Goal: Download file/media

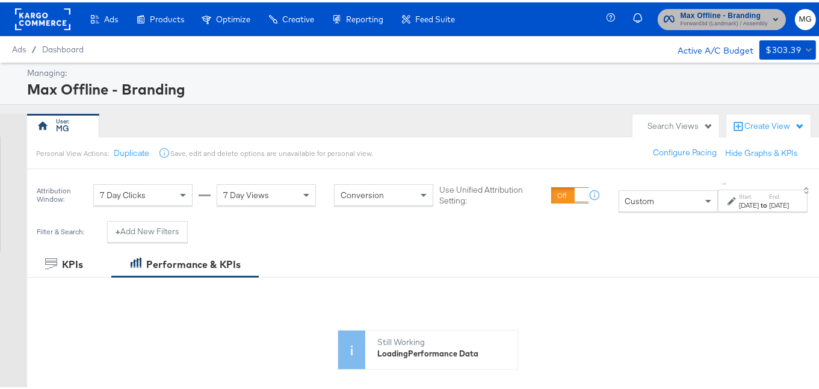
click at [680, 14] on span "Max Offline - Branding" at bounding box center [723, 13] width 87 height 13
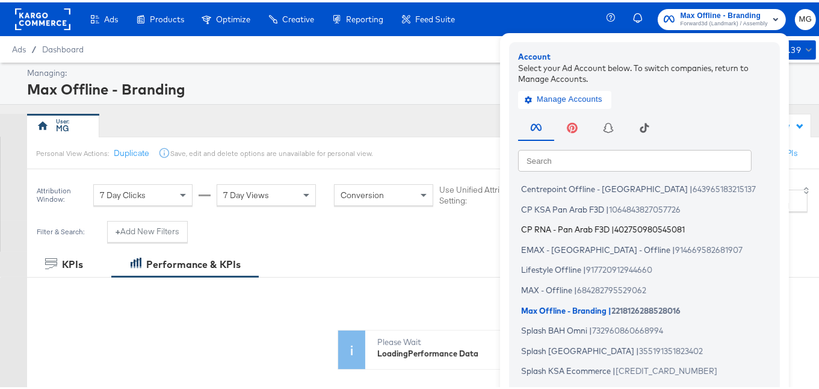
click at [569, 224] on span "CP RNA - Pan Arab F3D" at bounding box center [565, 227] width 88 height 10
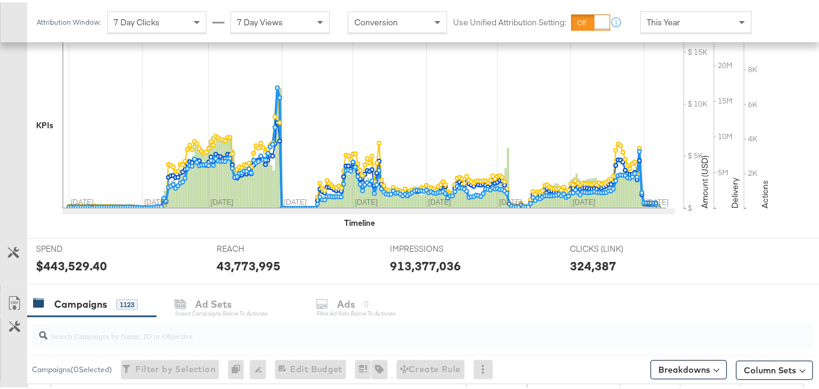
scroll to position [365, 0]
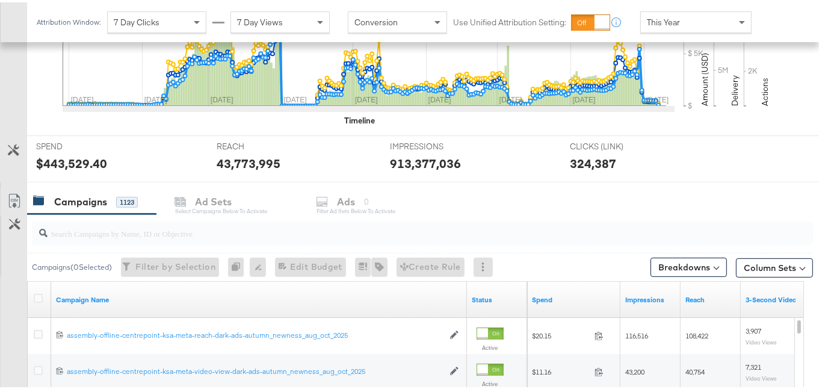
click at [165, 226] on input "search" at bounding box center [396, 225] width 696 height 23
click at [36, 292] on icon at bounding box center [38, 295] width 9 height 9
click at [0, 0] on input "checkbox" at bounding box center [0, 0] width 0 height 0
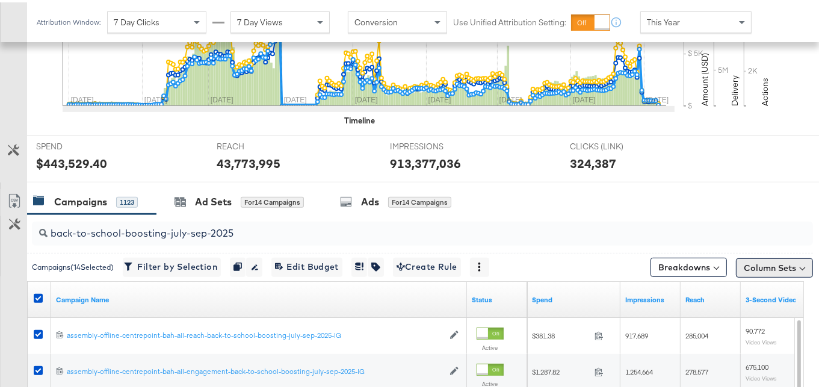
click at [767, 259] on button "Column Sets" at bounding box center [774, 265] width 77 height 19
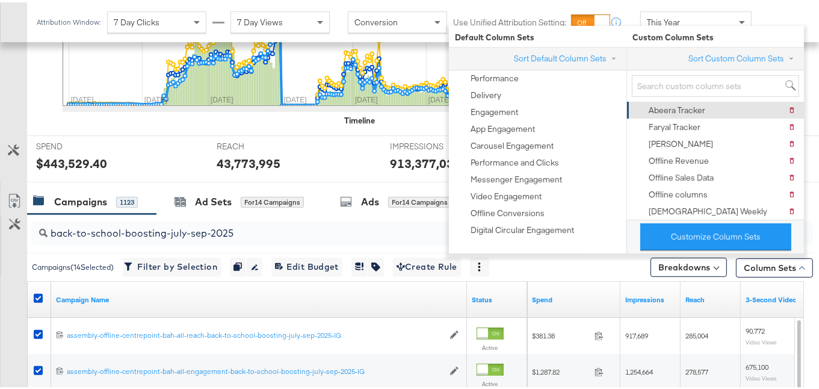
click at [694, 102] on div "Abeera Tracker" at bounding box center [677, 107] width 57 height 11
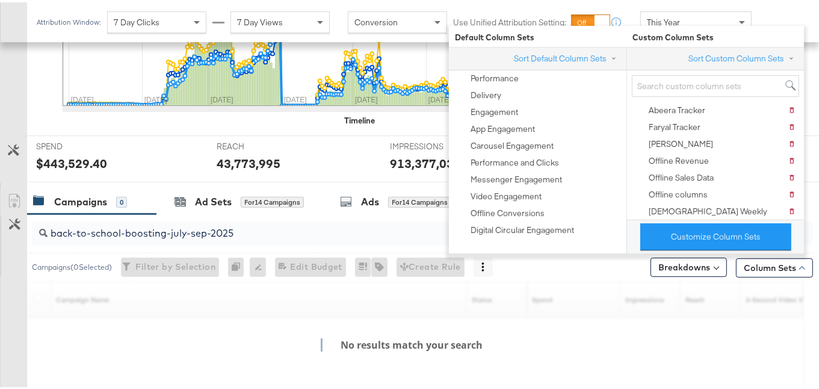
click at [810, 234] on div "KPIs Performance & KPIs Customize KPIs ✔ Clicks (Link) ✔ Reach ✔ Impressions ✔ …" at bounding box center [414, 191] width 828 height 639
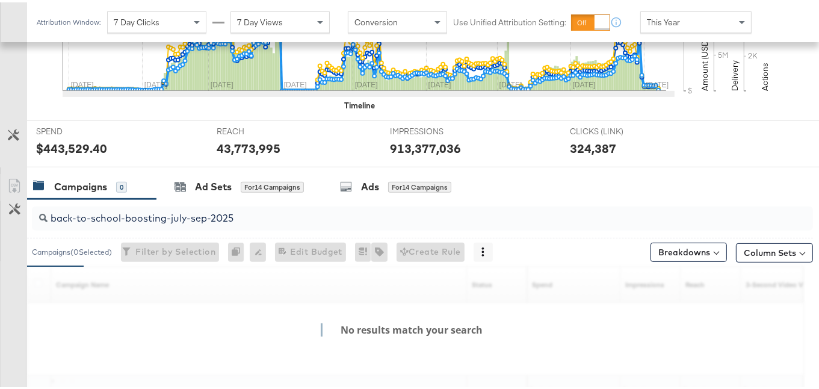
scroll to position [378, 0]
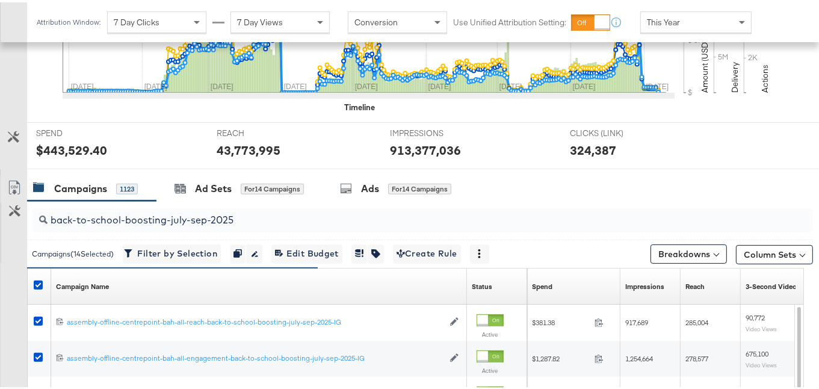
click at [7, 178] on icon at bounding box center [14, 185] width 14 height 14
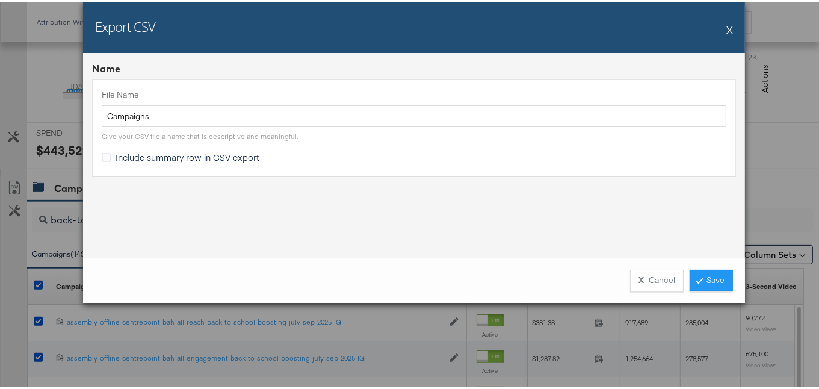
click at [159, 156] on span "Include summary row in CSV export" at bounding box center [188, 155] width 144 height 12
click at [0, 0] on input "Include summary row in CSV export" at bounding box center [0, 0] width 0 height 0
click at [719, 280] on link "Save" at bounding box center [710, 278] width 43 height 22
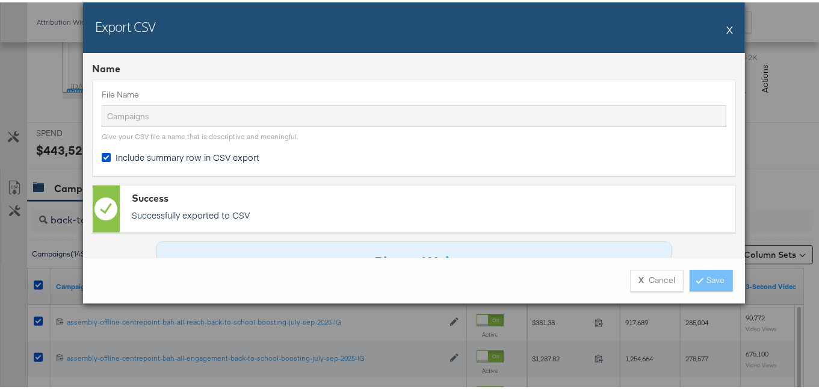
click at [606, 51] on div "Name File Name Campaigns Give your CSV file a name that is descriptive and mean…" at bounding box center [414, 153] width 662 height 205
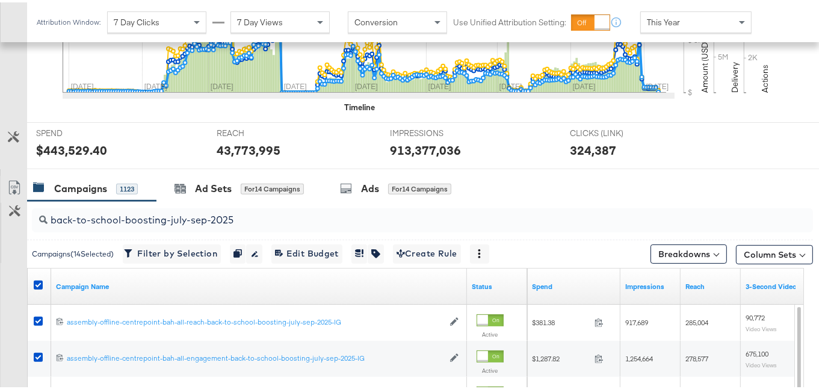
click at [234, 215] on input "back-to-school-boosting-july-sep-2025" at bounding box center [396, 212] width 696 height 23
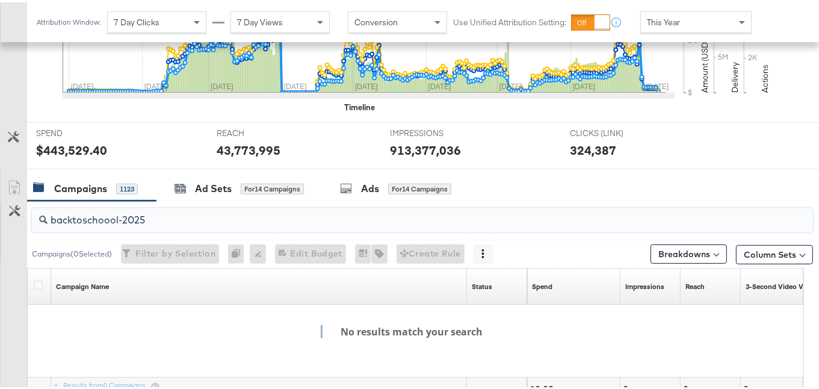
click at [111, 217] on input "backtoschoool-2025" at bounding box center [396, 212] width 696 height 23
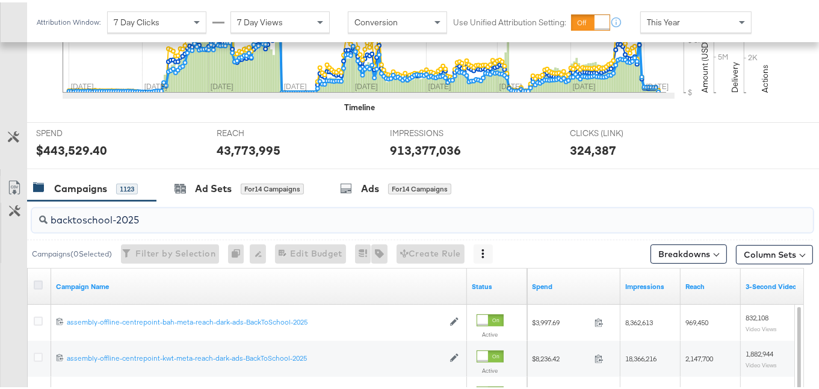
type input "backtoschool-2025"
click at [35, 281] on icon at bounding box center [38, 282] width 9 height 9
click at [0, 0] on input "checkbox" at bounding box center [0, 0] width 0 height 0
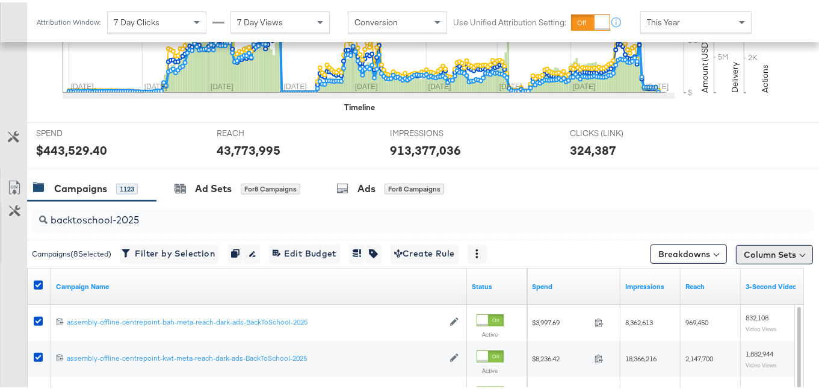
click at [773, 249] on button "Column Sets" at bounding box center [774, 251] width 77 height 19
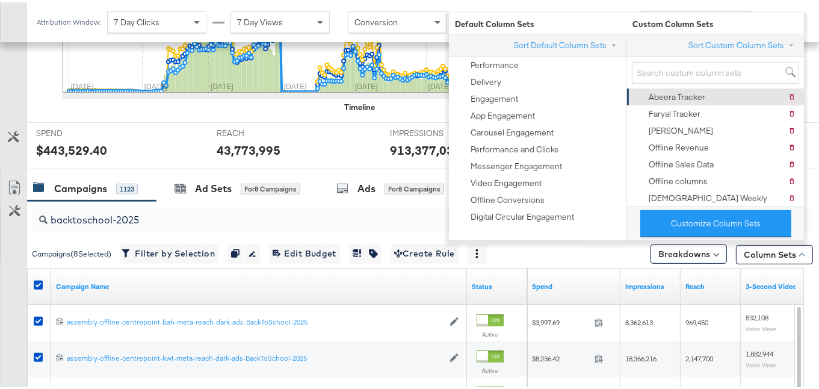
click at [691, 91] on div "Abeera Tracker" at bounding box center [677, 94] width 57 height 11
click at [810, 170] on div at bounding box center [414, 172] width 828 height 10
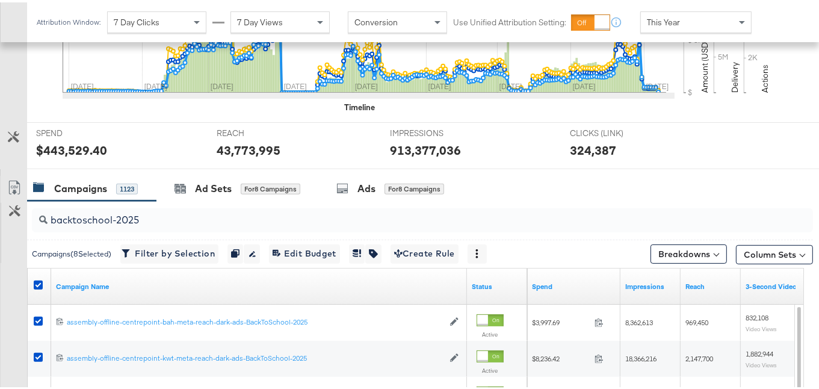
click at [4, 183] on link "Export as CSV" at bounding box center [14, 186] width 27 height 27
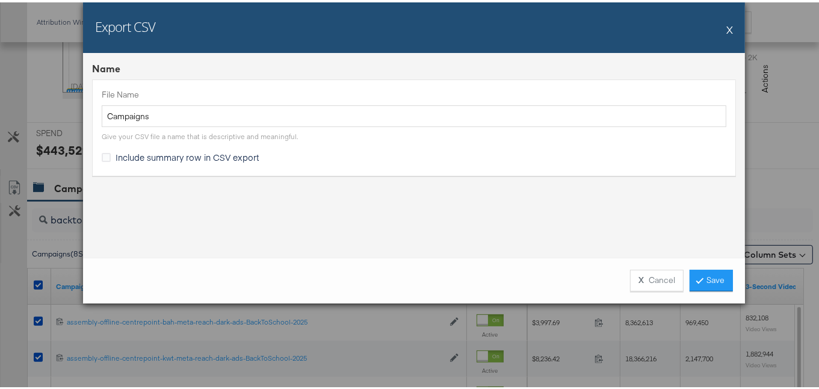
click at [176, 159] on span "Include summary row in CSV export" at bounding box center [188, 155] width 144 height 12
click at [0, 0] on input "Include summary row in CSV export" at bounding box center [0, 0] width 0 height 0
click at [712, 273] on link "Save" at bounding box center [710, 278] width 43 height 22
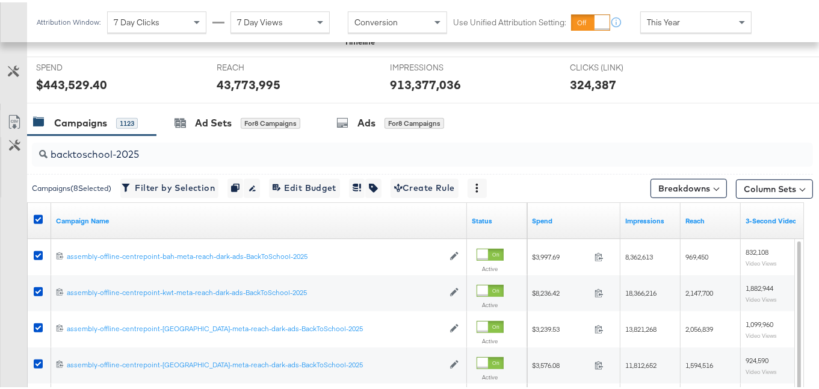
scroll to position [474, 0]
